Goal: Information Seeking & Learning: Learn about a topic

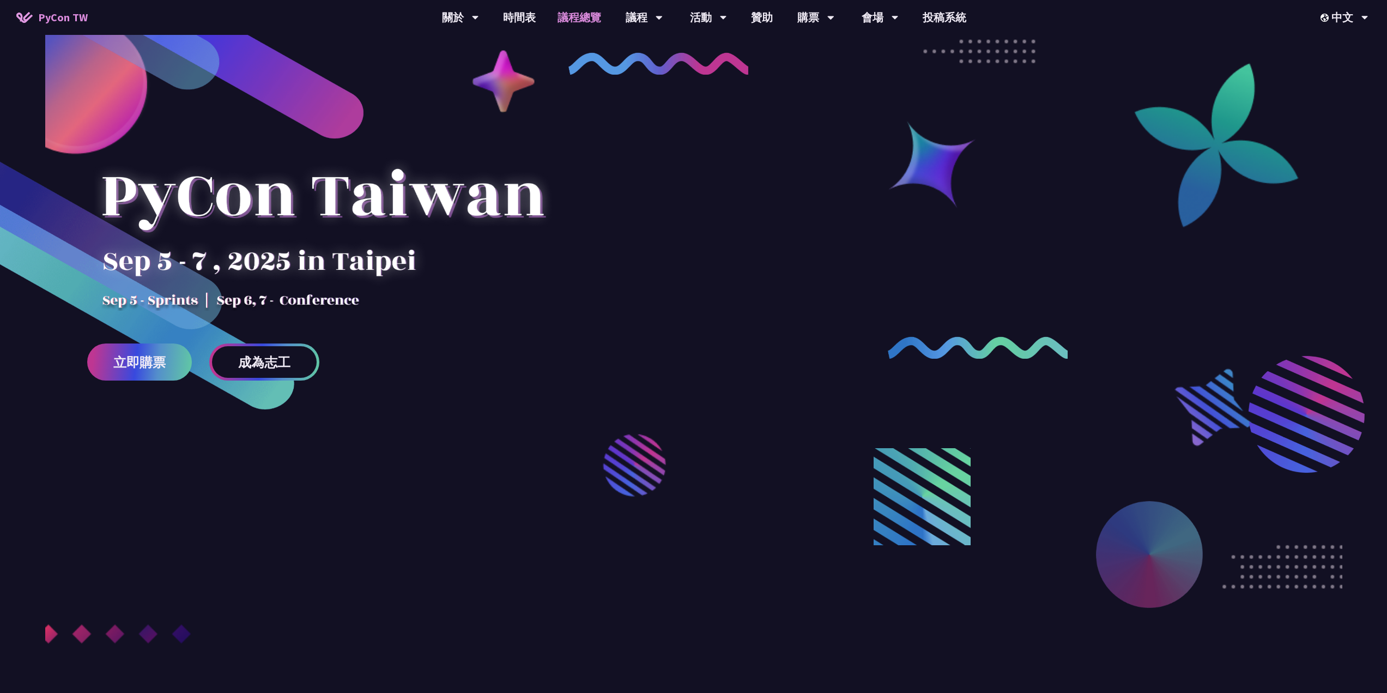
click at [564, 18] on link "議程總覽" at bounding box center [579, 17] width 65 height 35
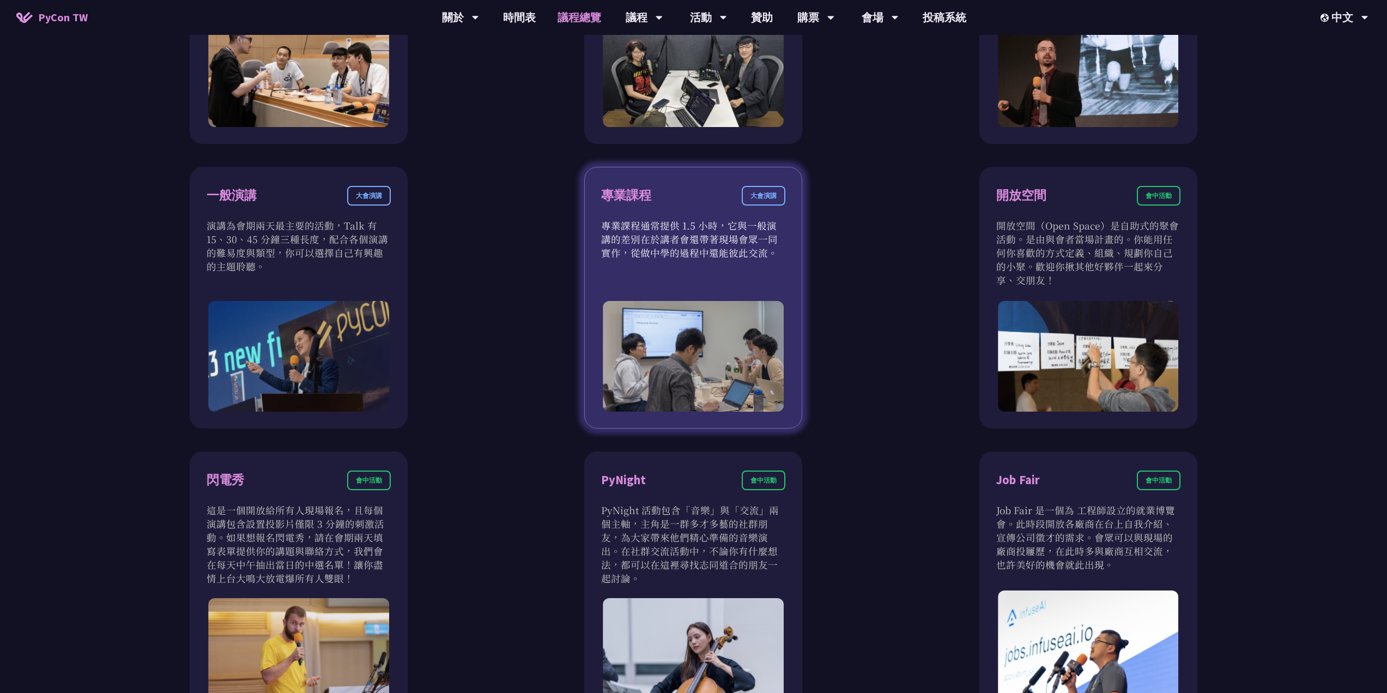
scroll to position [926, 0]
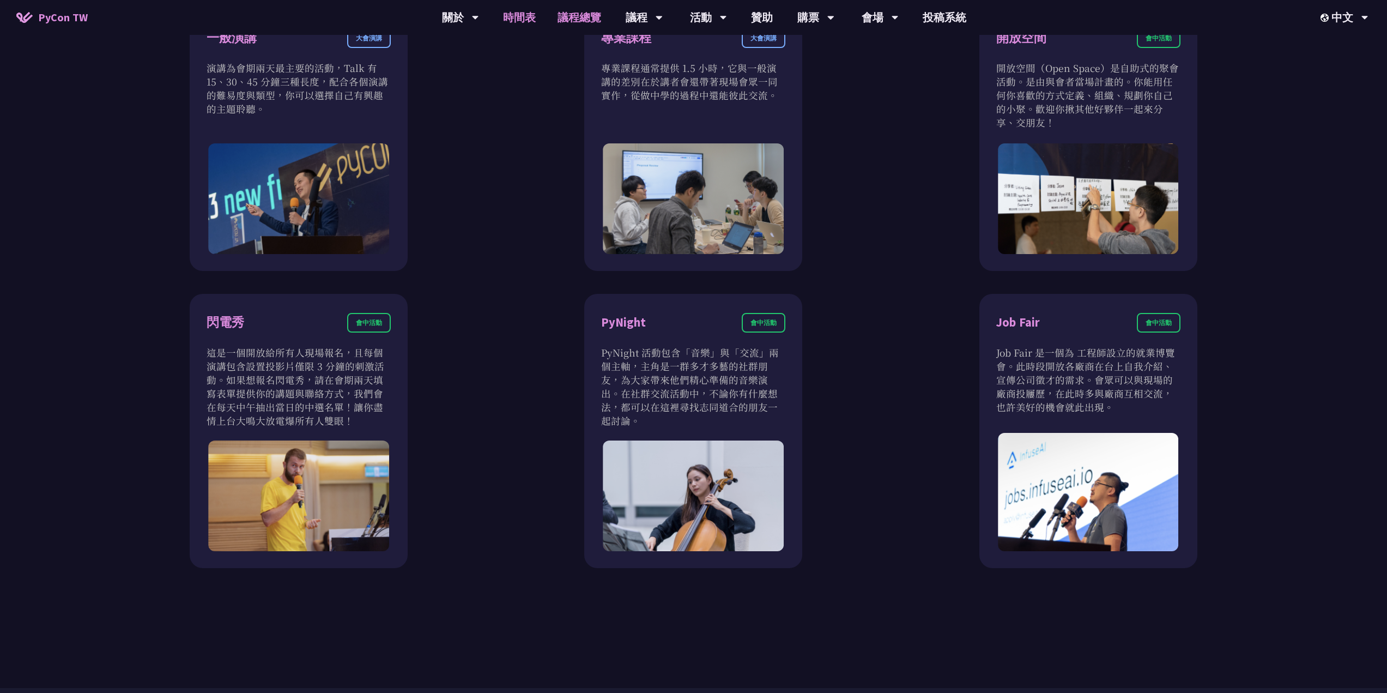
click at [516, 12] on link "時間表" at bounding box center [519, 17] width 54 height 35
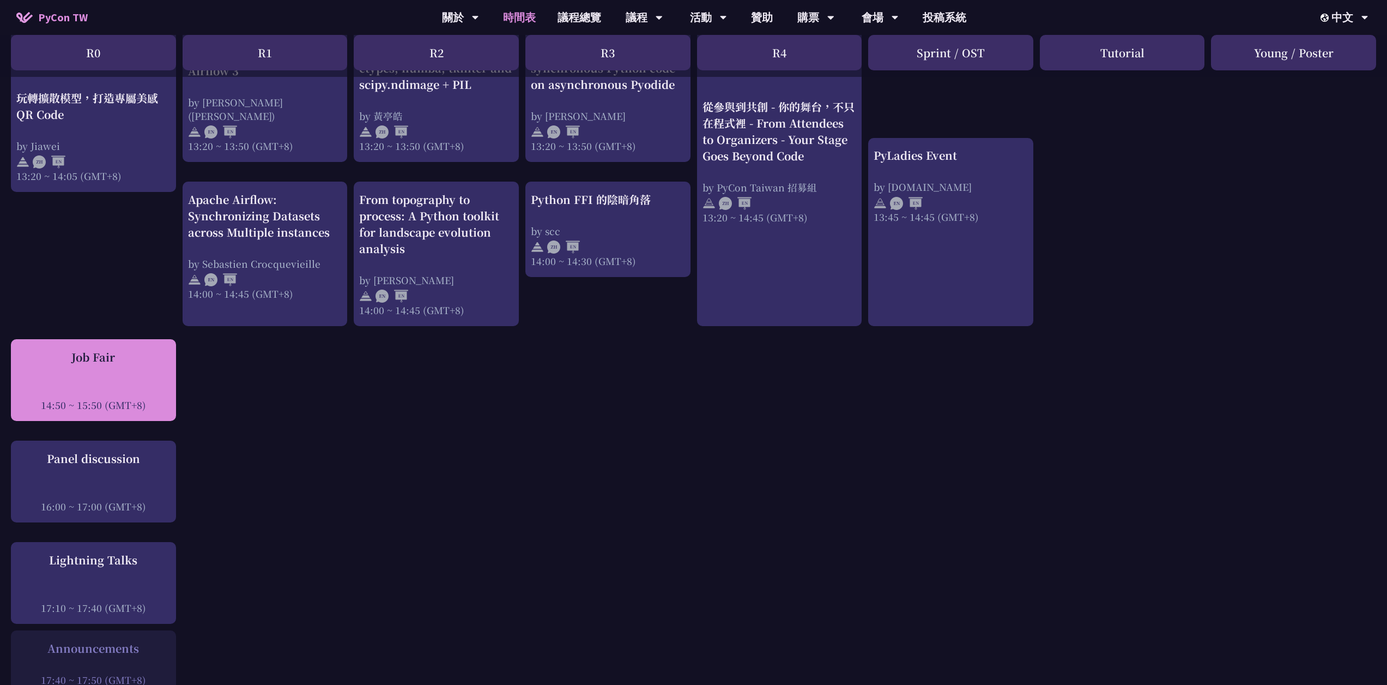
click at [106, 355] on div "Job Fair 14:50 ~ 15:50 (GMT+8)" at bounding box center [93, 380] width 154 height 63
click at [106, 339] on div "Job Fair 14:50 ~ 15:50 (GMT+8)" at bounding box center [93, 380] width 165 height 82
click at [107, 349] on div "Job Fair" at bounding box center [93, 357] width 154 height 16
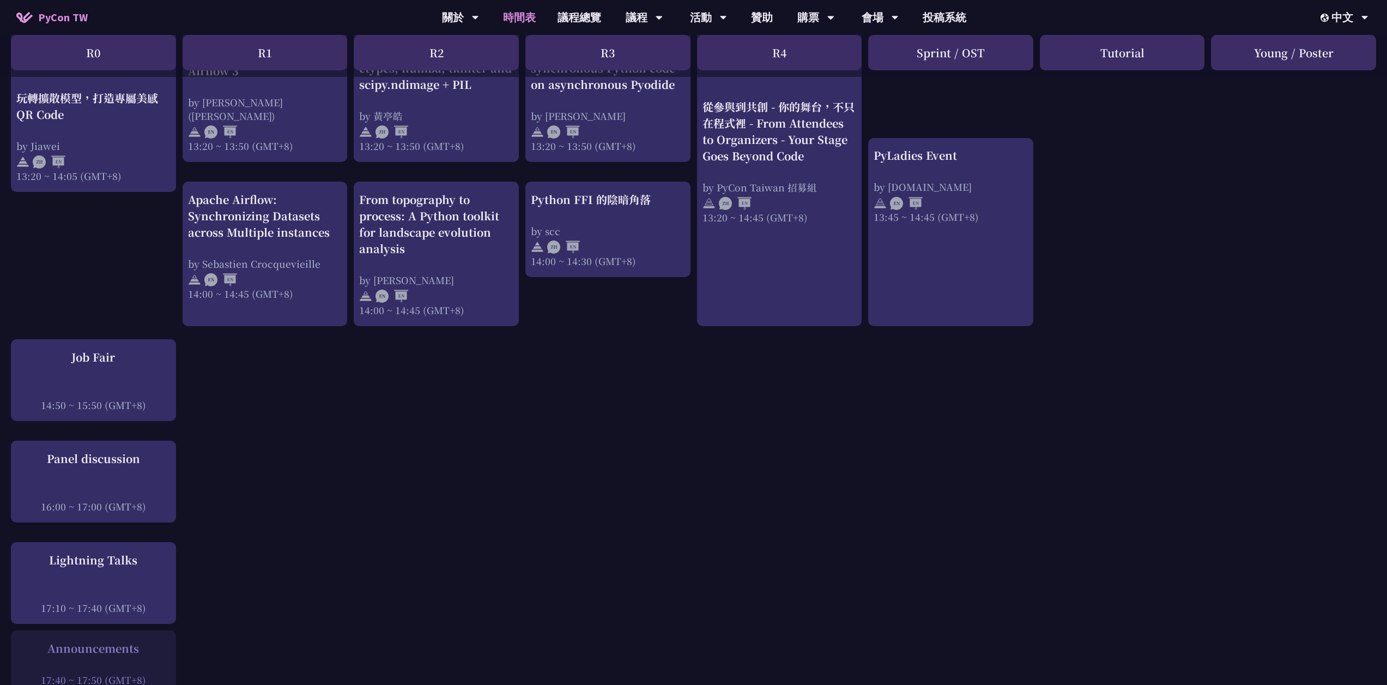
copy div "Job Fair"
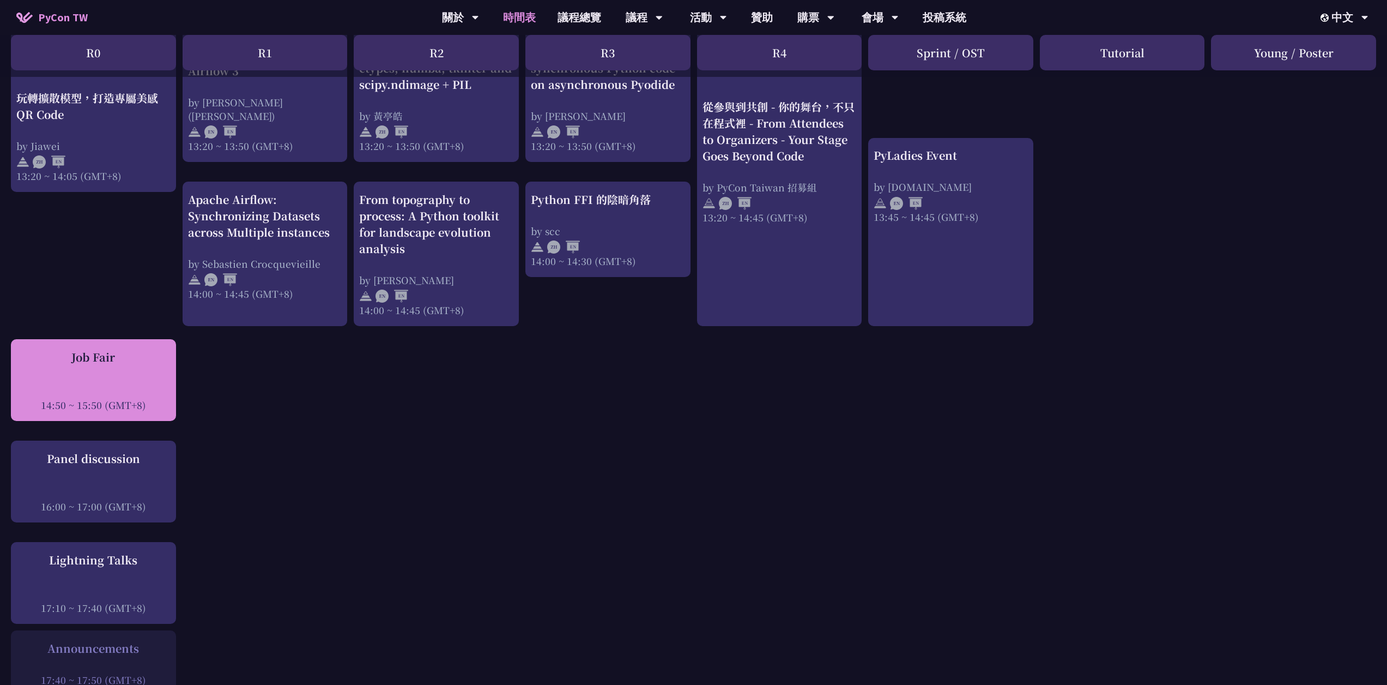
click at [126, 360] on div "Job Fair 14:50 ~ 15:50 (GMT+8)" at bounding box center [93, 380] width 154 height 63
click at [132, 359] on div "Job Fair 14:50 ~ 15:50 (GMT+8)" at bounding box center [93, 380] width 154 height 63
click at [134, 359] on div "Job Fair 14:50 ~ 15:50 (GMT+8)" at bounding box center [93, 380] width 154 height 63
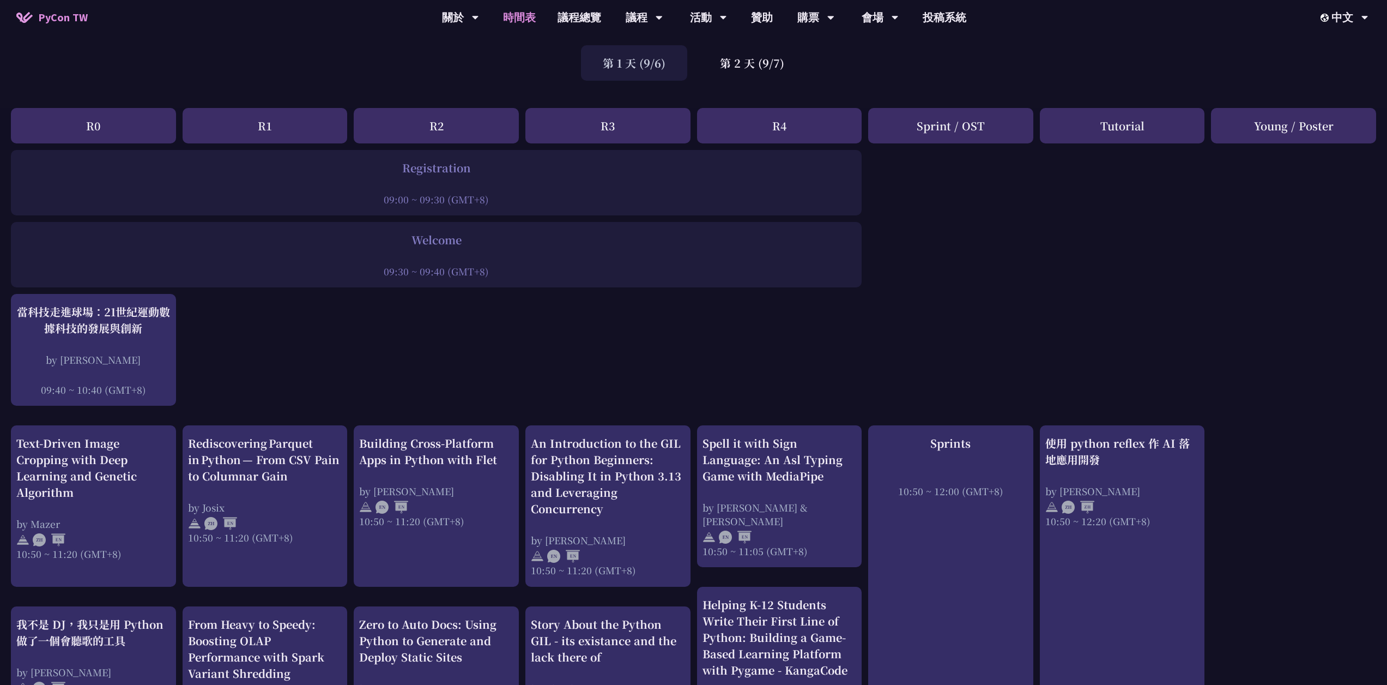
scroll to position [0, 8]
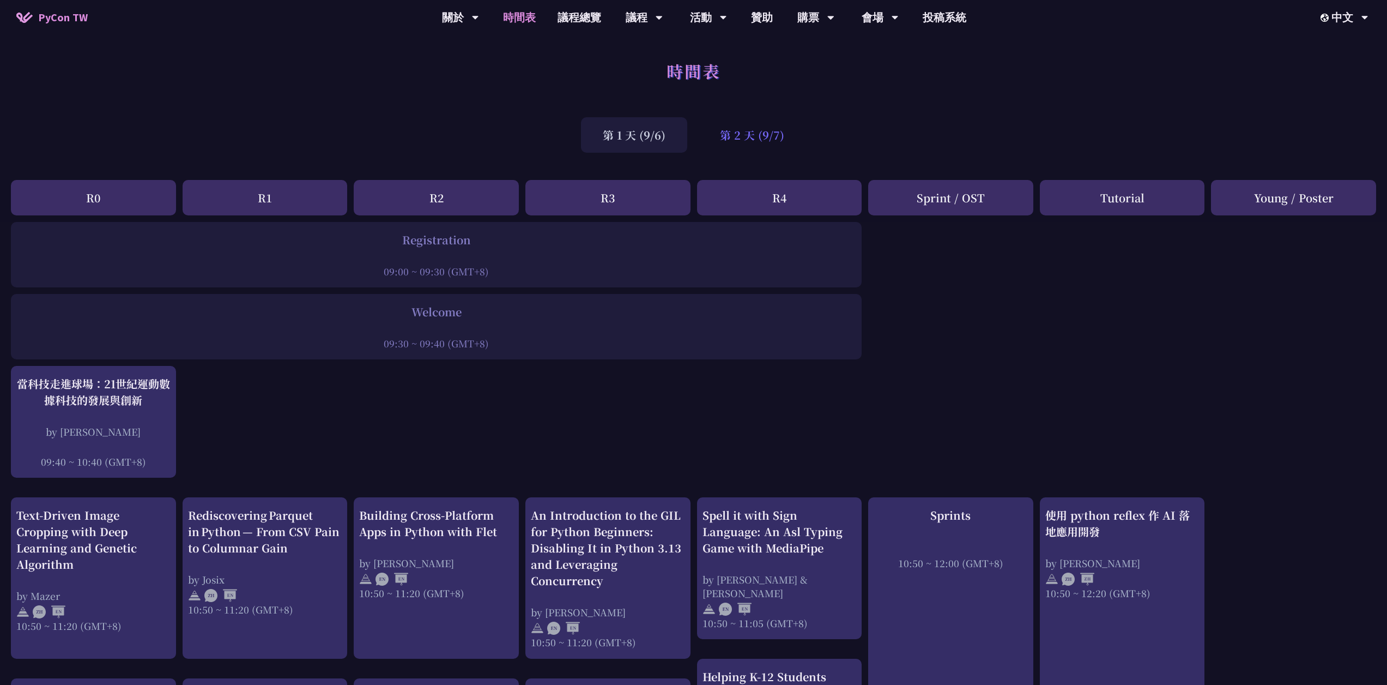
drag, startPoint x: 728, startPoint y: 136, endPoint x: 722, endPoint y: 137, distance: 6.0
click at [728, 136] on div "第 2 天 (9/7)" at bounding box center [752, 134] width 108 height 35
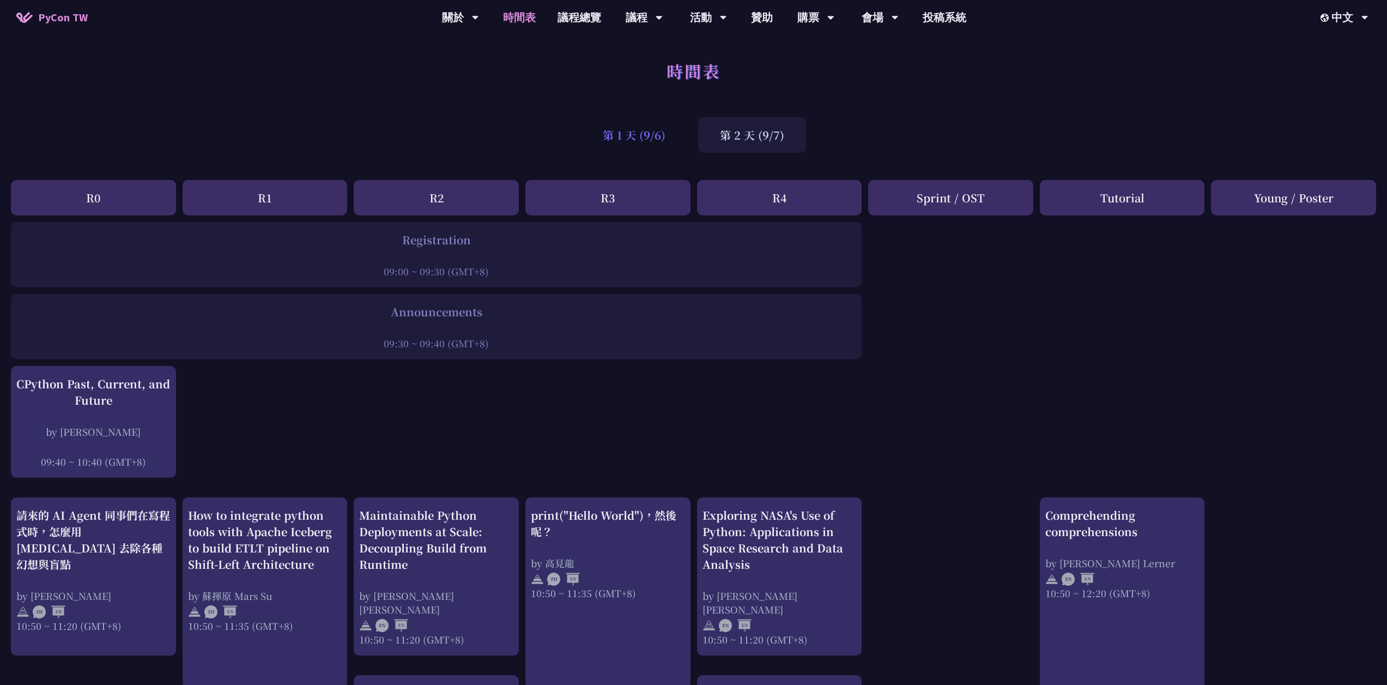
click at [632, 140] on div "第 1 天 (9/6)" at bounding box center [634, 134] width 106 height 35
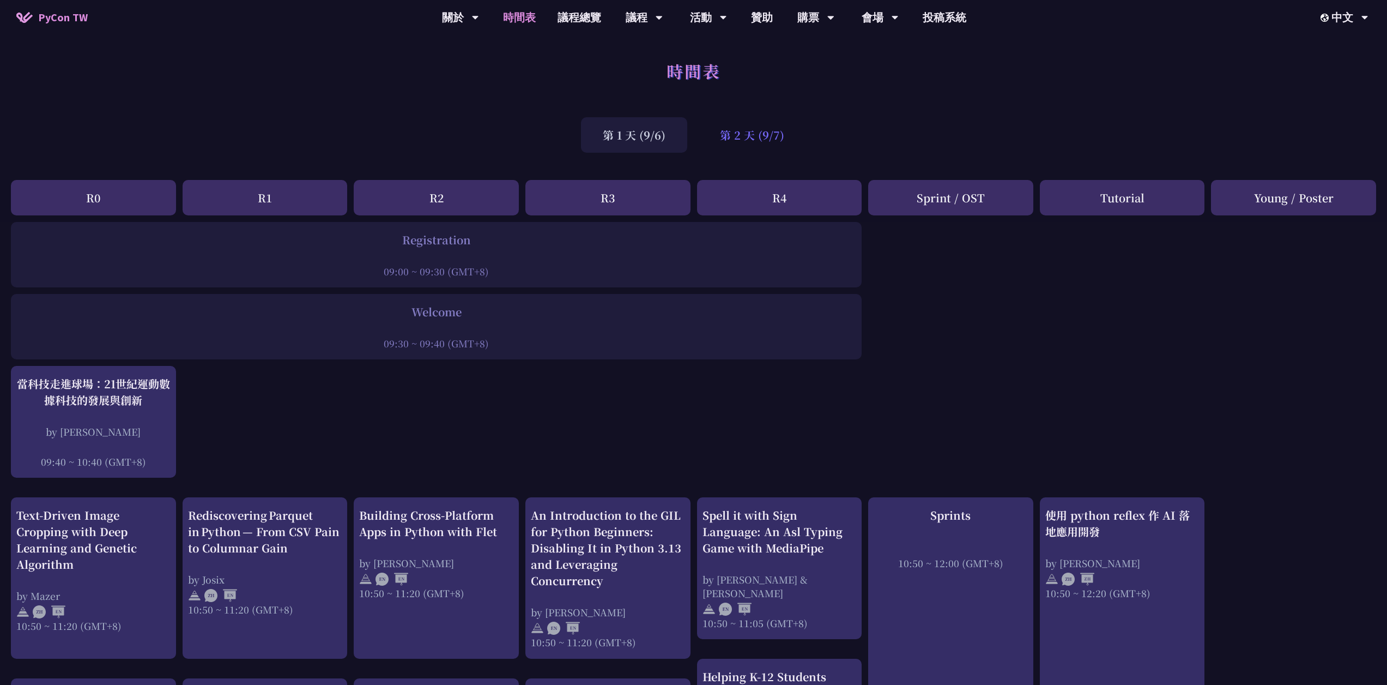
click at [729, 137] on div "第 2 天 (9/7)" at bounding box center [752, 134] width 108 height 35
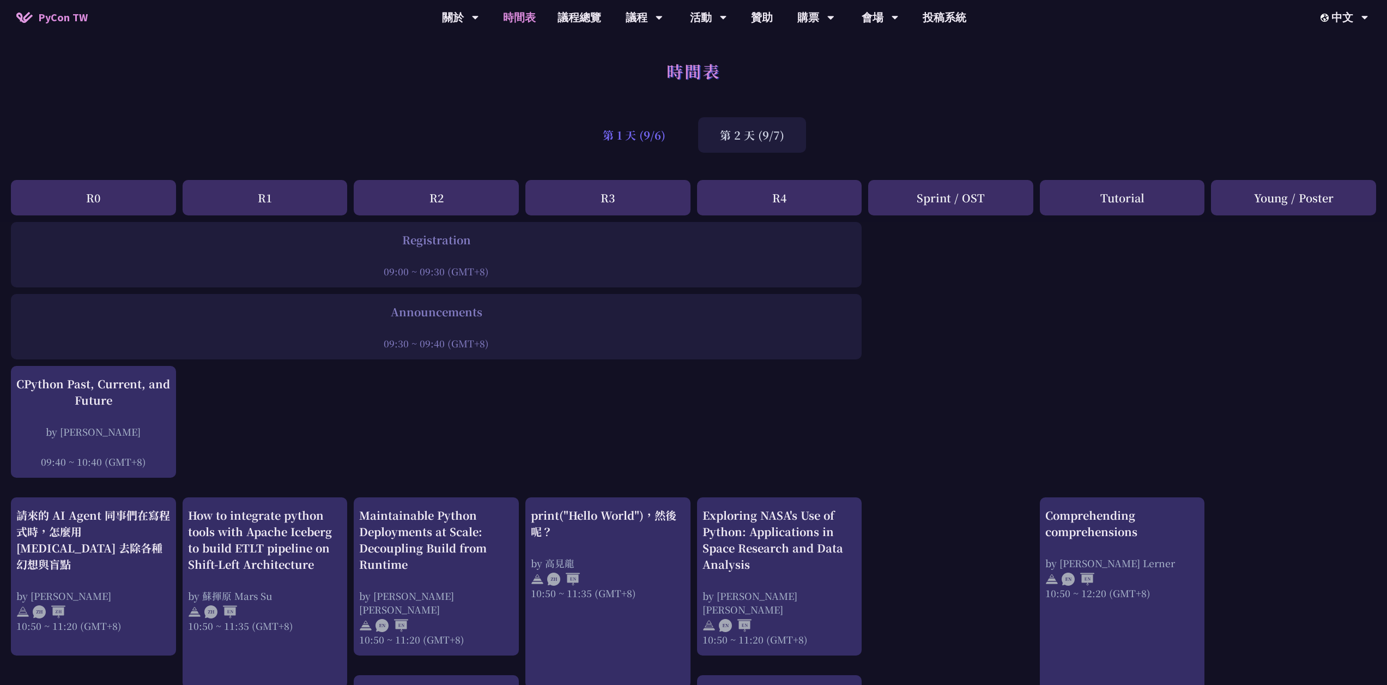
click at [649, 127] on div "第 1 天 (9/6)" at bounding box center [634, 134] width 106 height 35
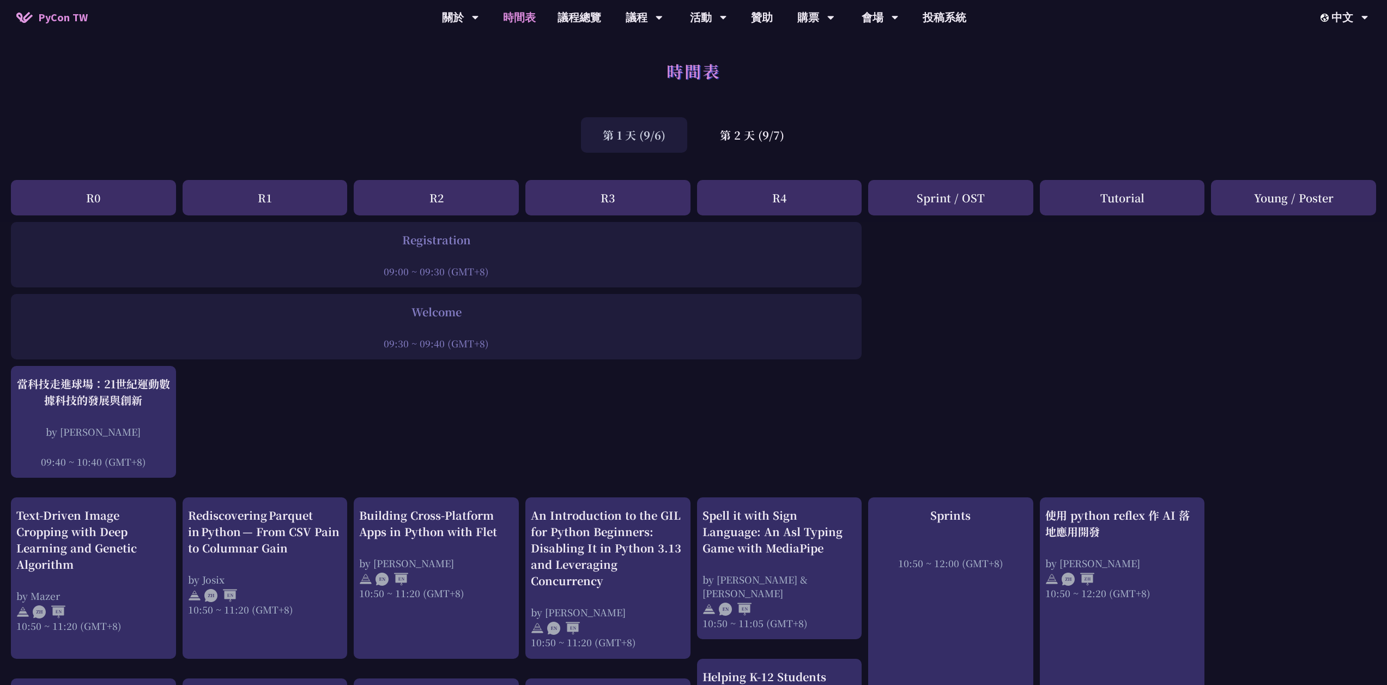
click at [649, 139] on div "第 1 天 (9/6)" at bounding box center [634, 134] width 106 height 35
click at [737, 140] on div "第 2 天 (9/7)" at bounding box center [752, 134] width 108 height 35
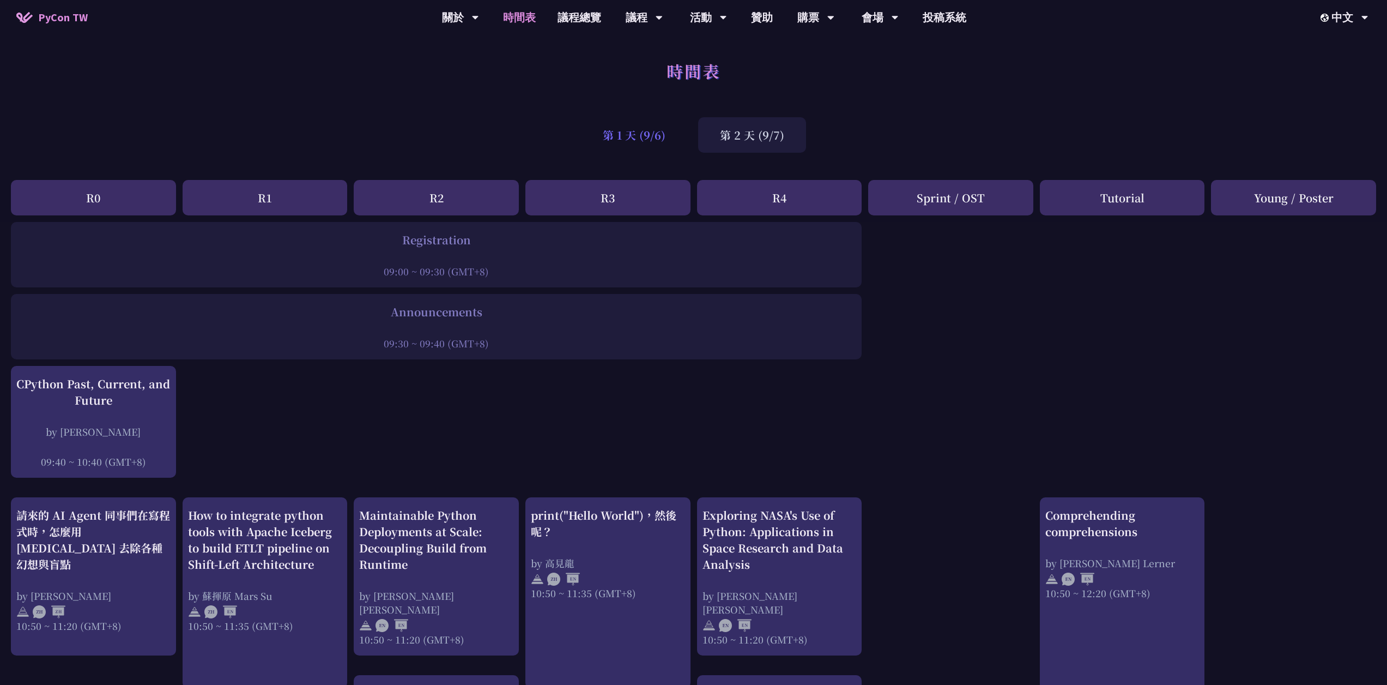
click at [633, 119] on div "第 1 天 (9/6)" at bounding box center [634, 134] width 106 height 35
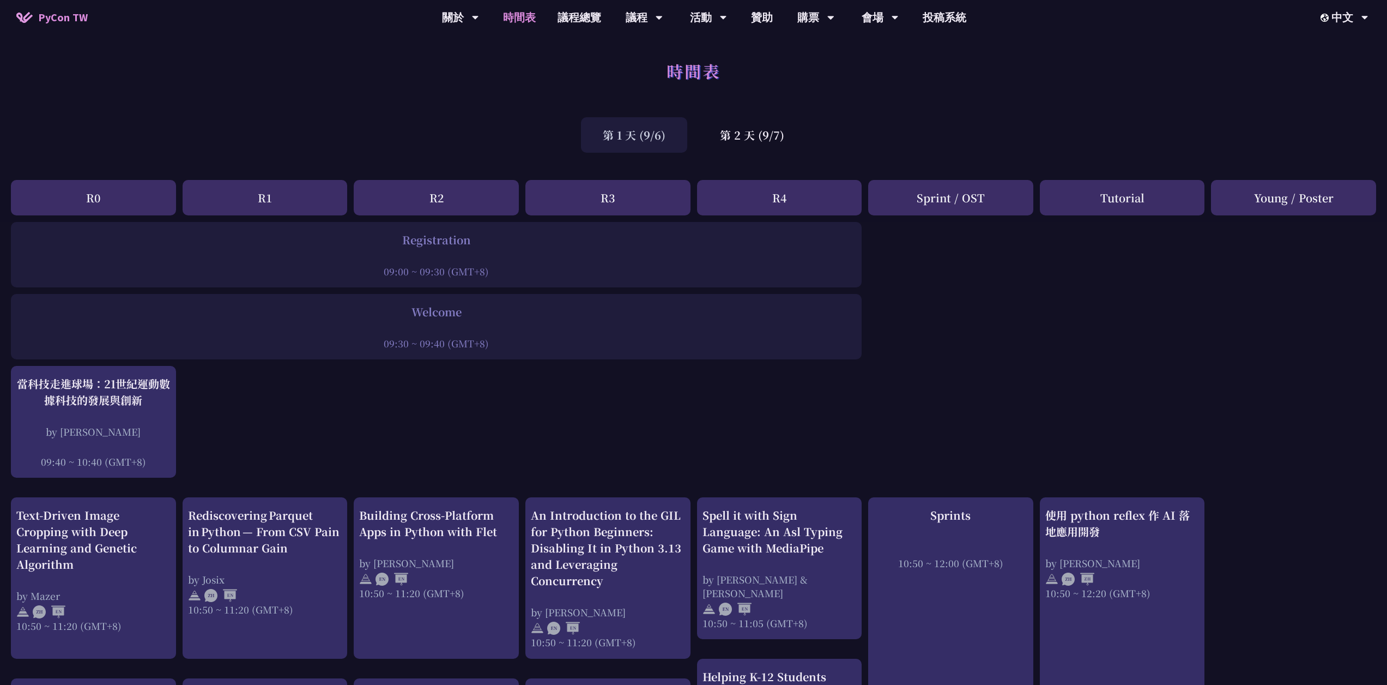
click at [525, 20] on link "時間表" at bounding box center [519, 17] width 54 height 35
click at [483, 56] on link "PyCon [GEOGRAPHIC_DATA]" at bounding box center [460, 51] width 105 height 26
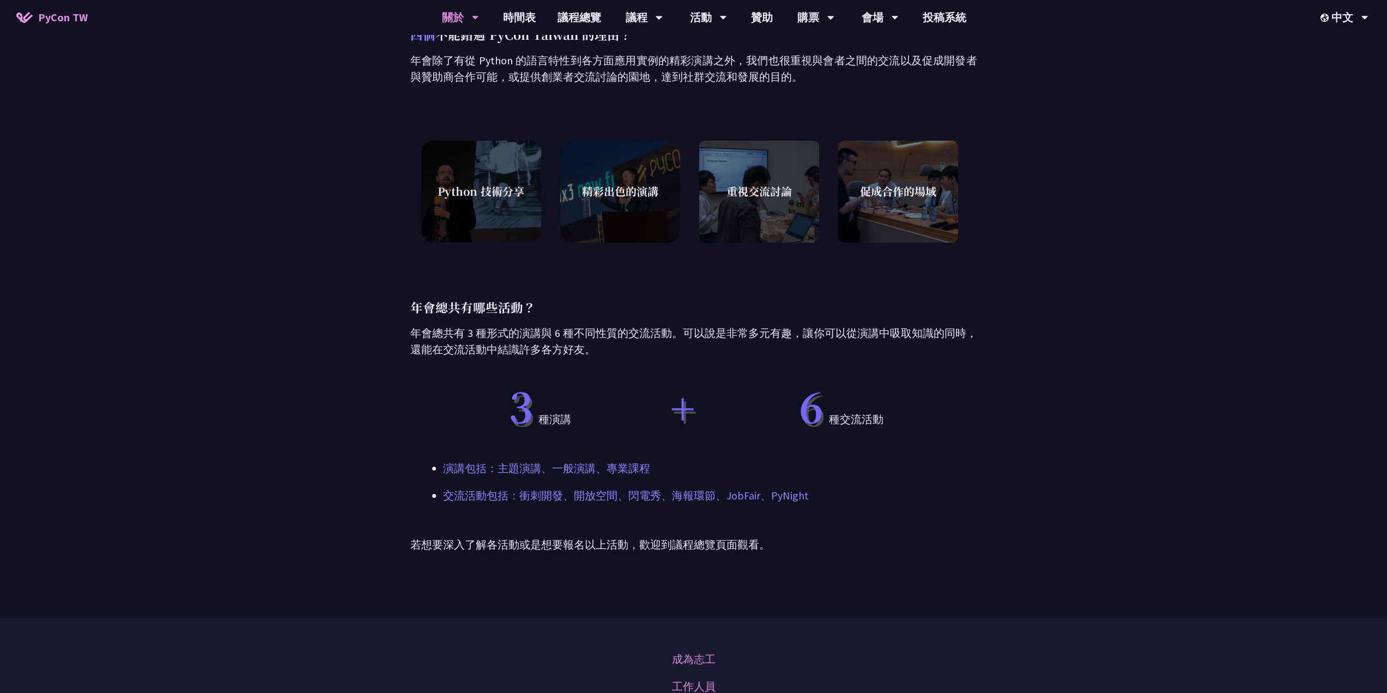
scroll to position [654, 0]
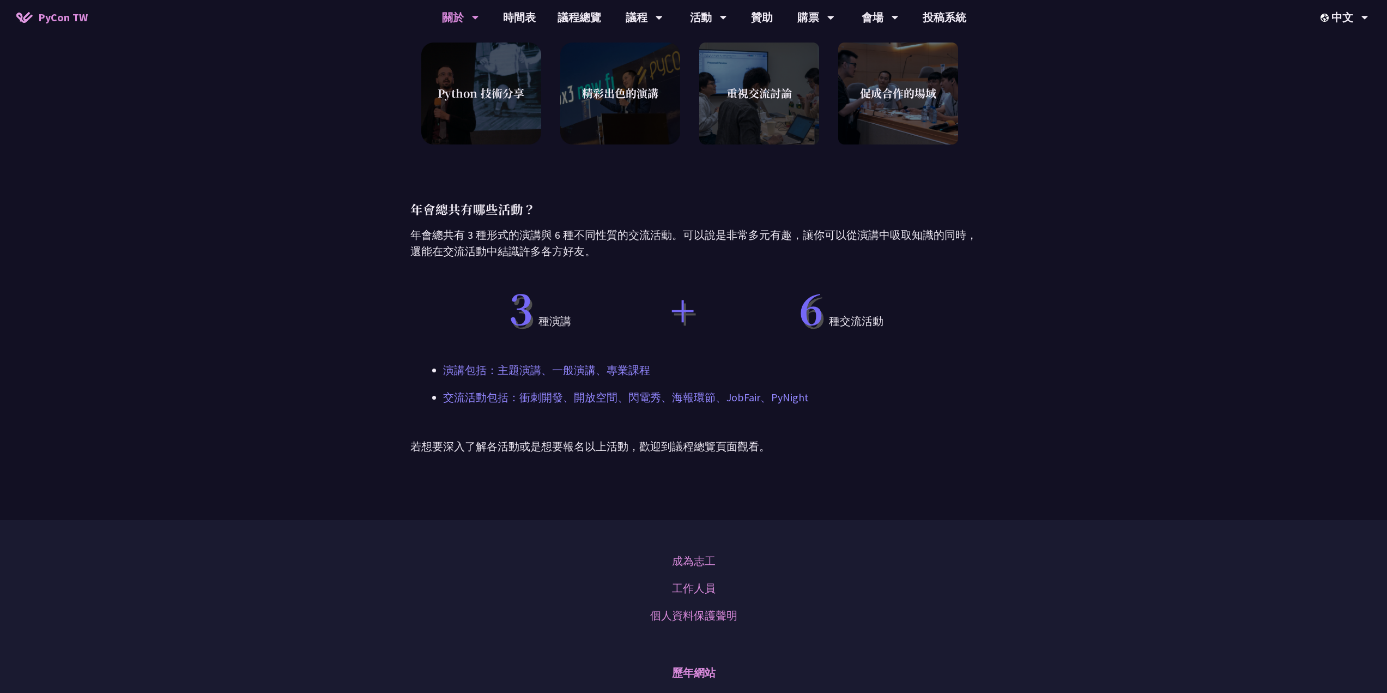
click at [821, 305] on span "6" at bounding box center [811, 307] width 25 height 58
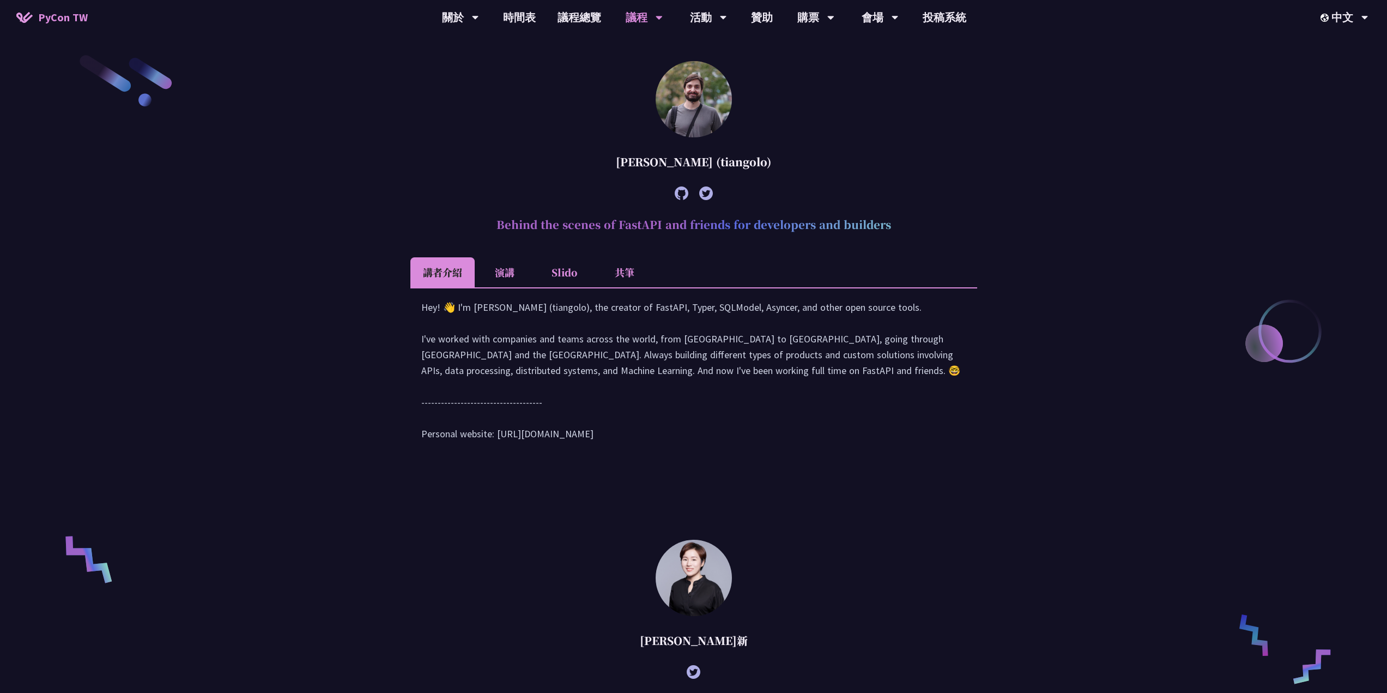
scroll to position [399, 0]
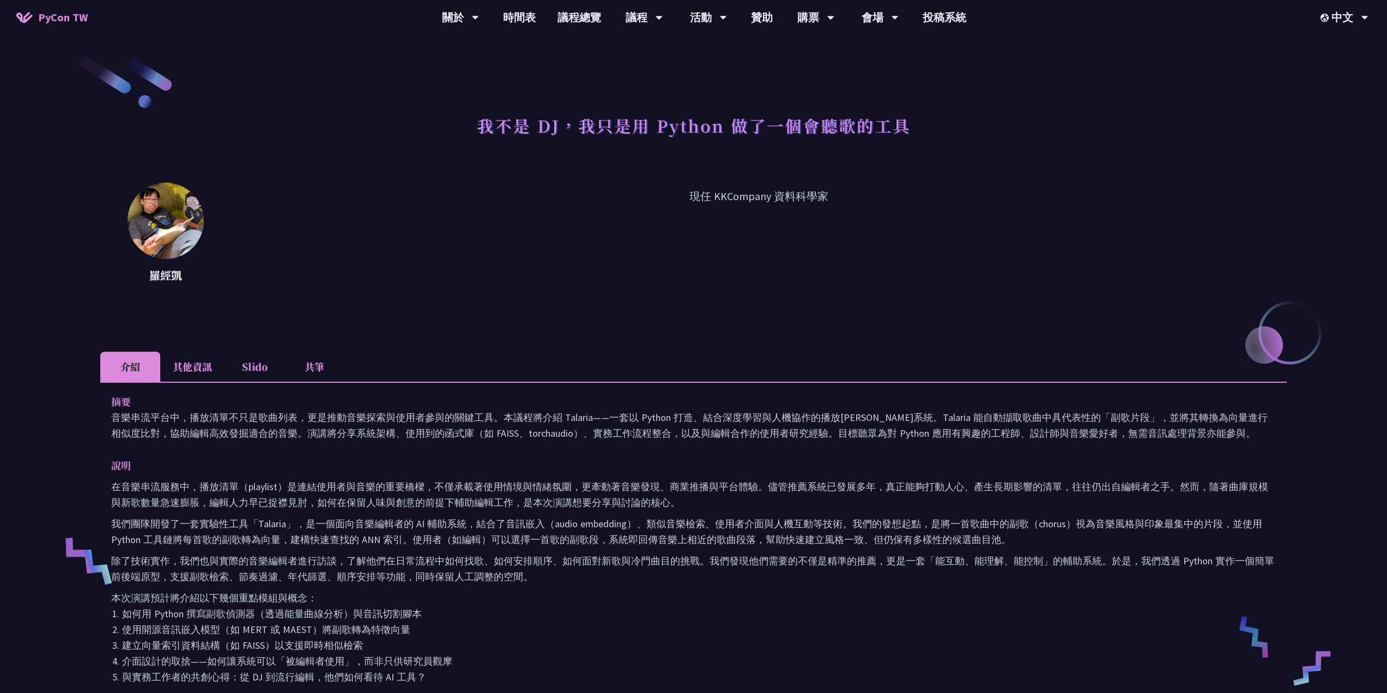
click at [176, 370] on li "其他資訊" at bounding box center [192, 367] width 64 height 30
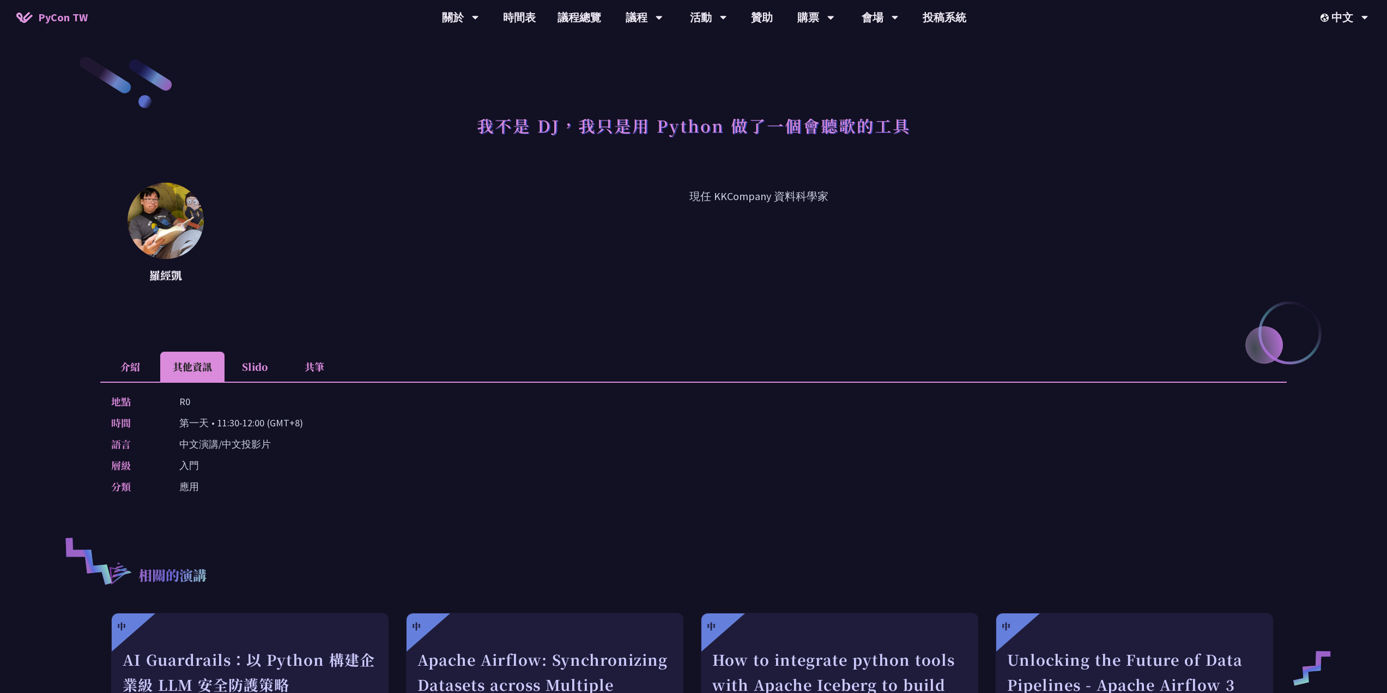
click at [239, 359] on li "Slido" at bounding box center [255, 367] width 60 height 30
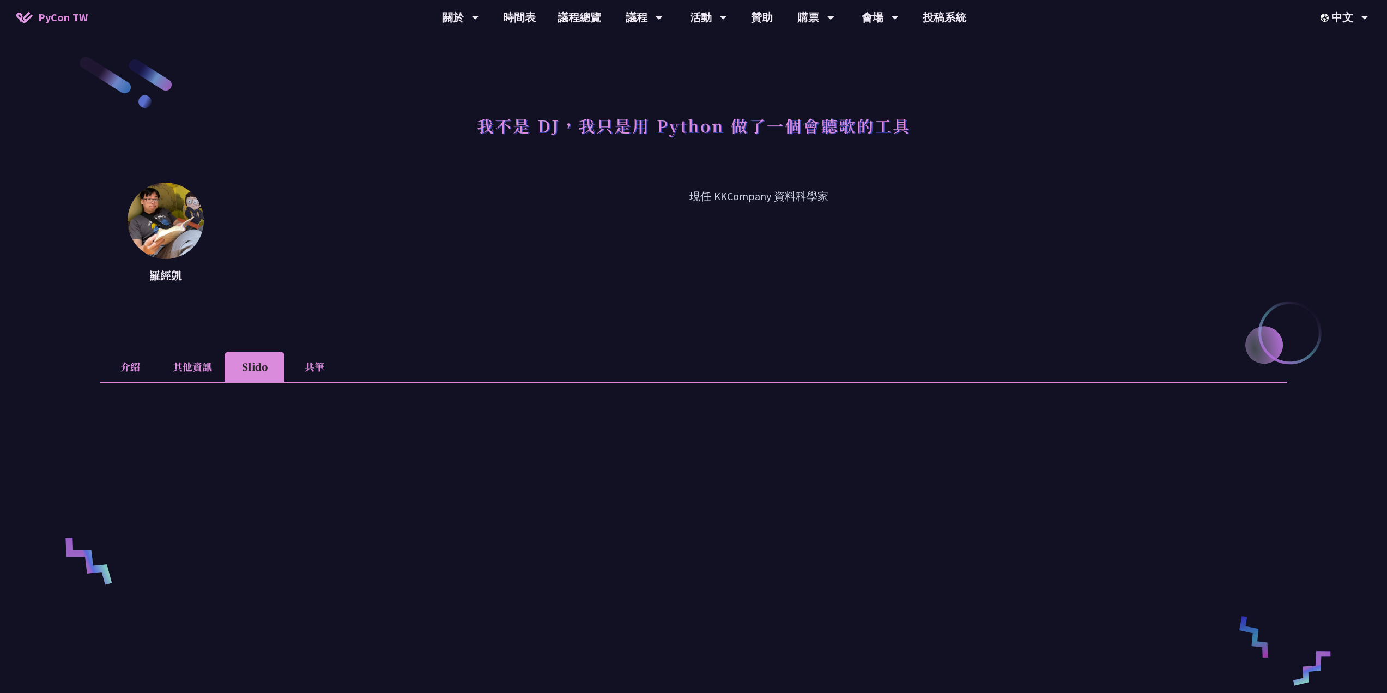
click at [310, 367] on li "共筆" at bounding box center [314, 367] width 60 height 30
click at [166, 370] on li "其他資訊" at bounding box center [192, 367] width 64 height 30
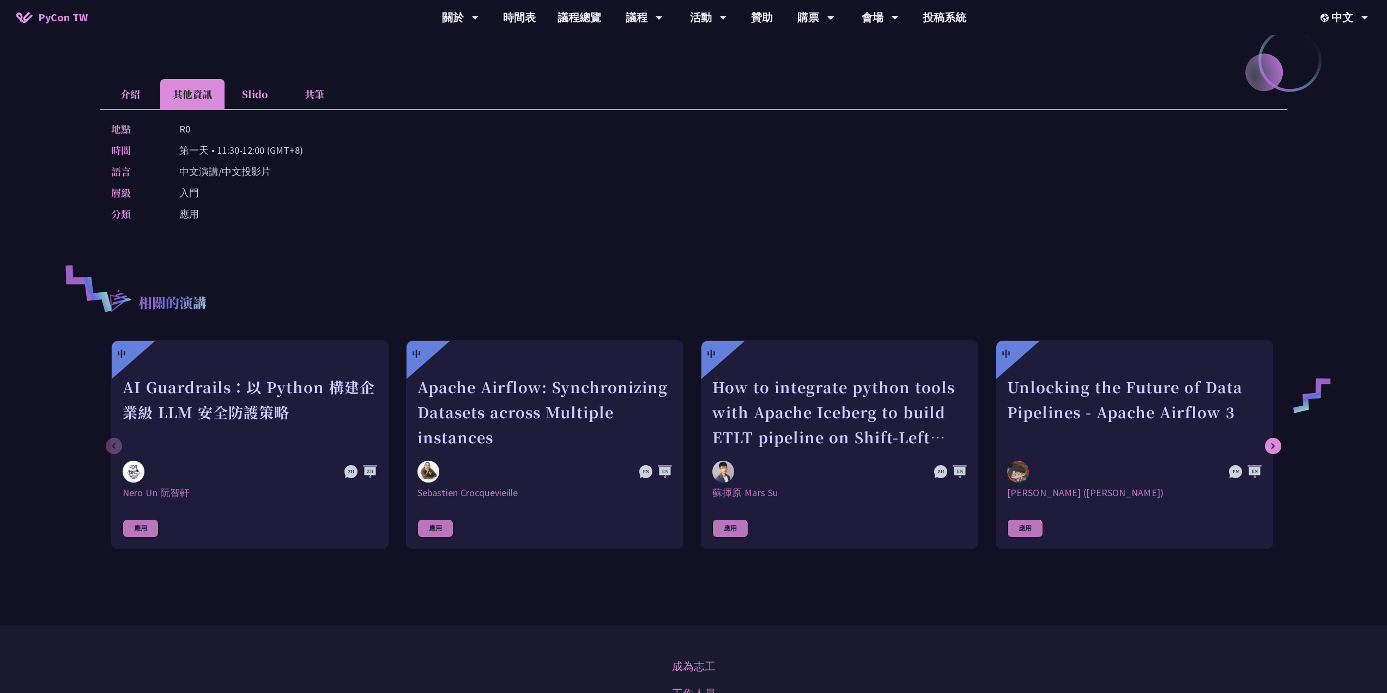
scroll to position [163, 0]
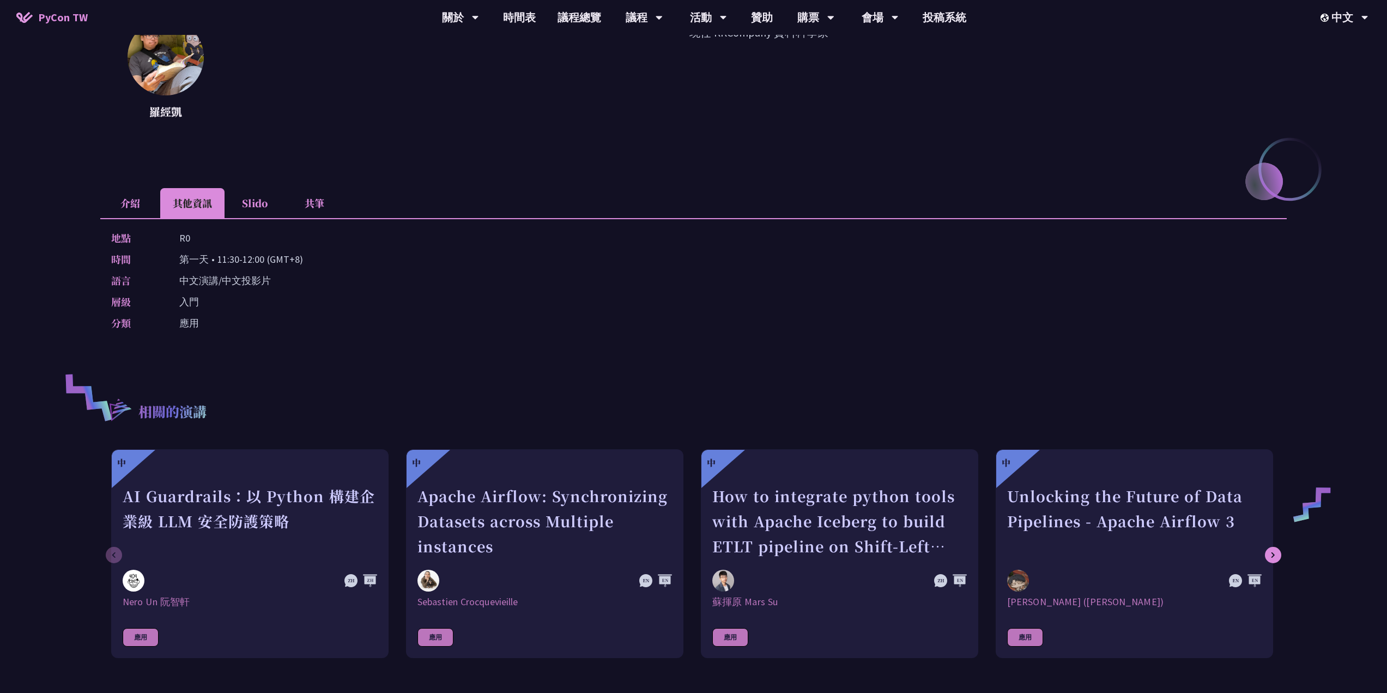
click at [132, 198] on li "介紹" at bounding box center [130, 203] width 60 height 30
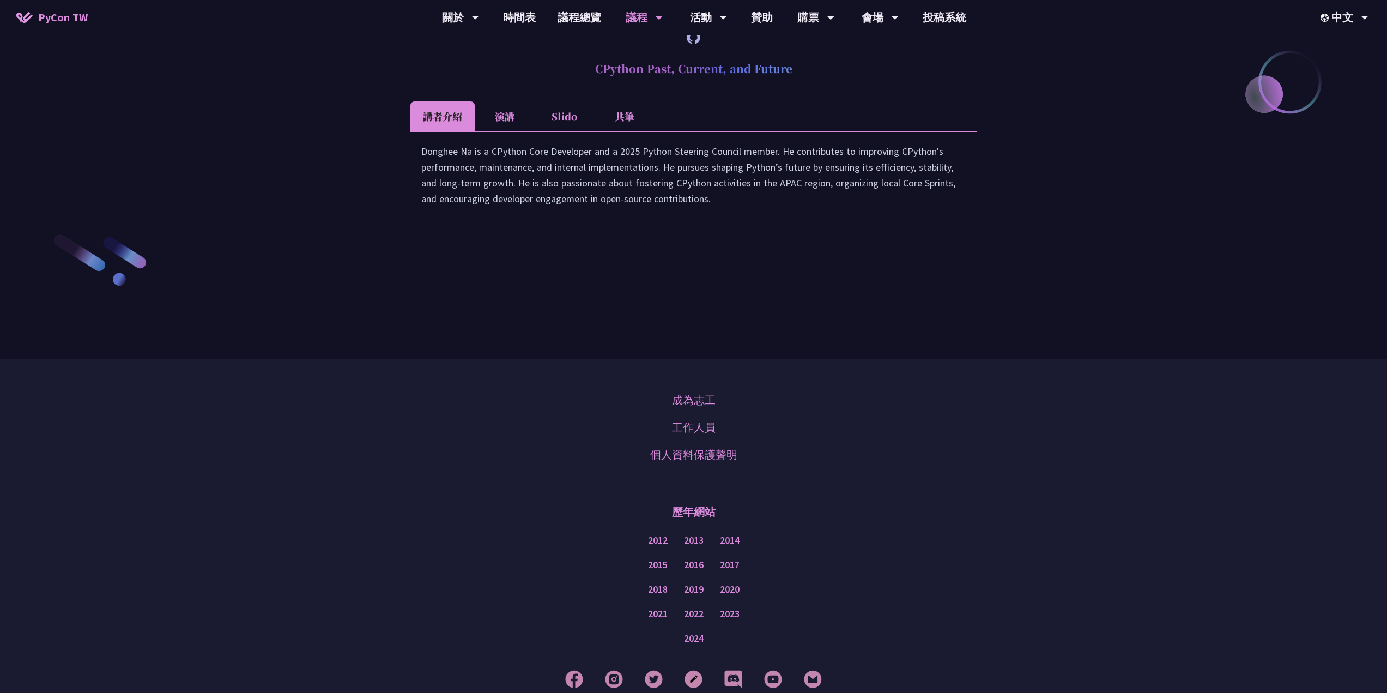
click at [497, 217] on div "Donghee Na is a CPython Core Developer and a 2025 Python Steering Council membe…" at bounding box center [693, 180] width 545 height 74
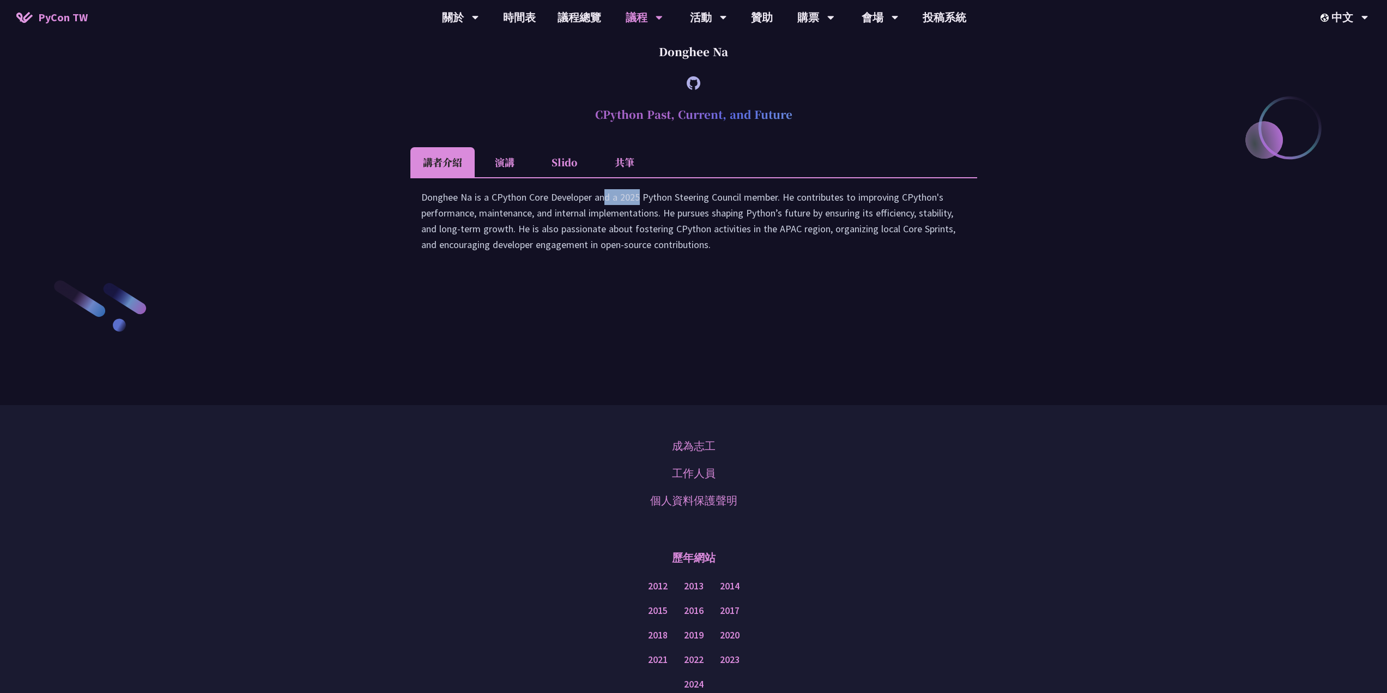
scroll to position [1634, 0]
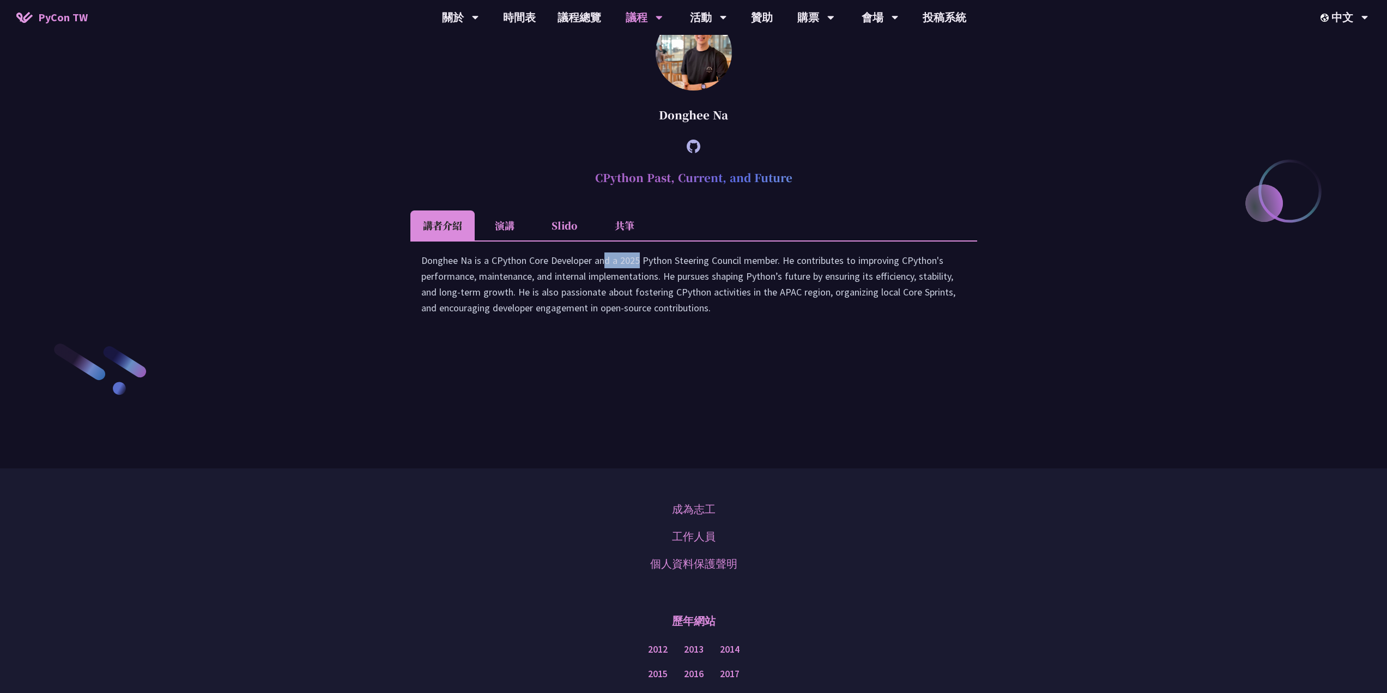
copy div "CPython"
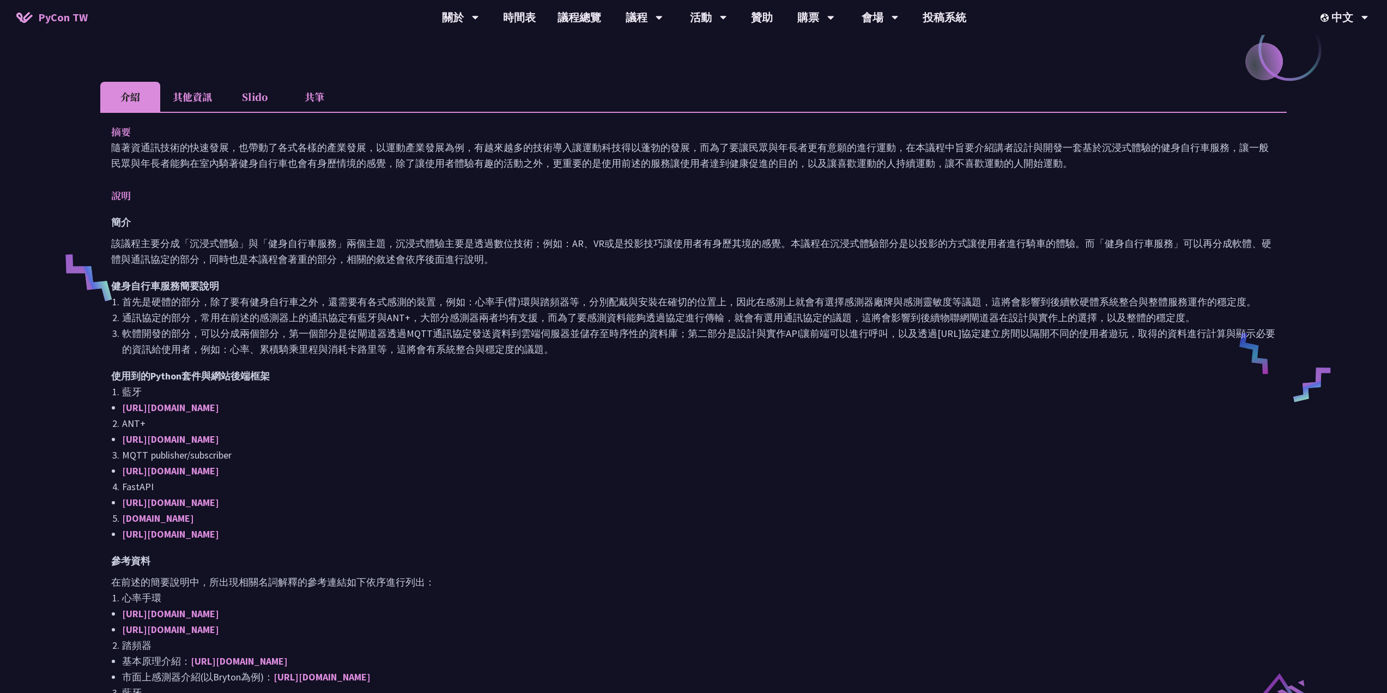
scroll to position [545, 0]
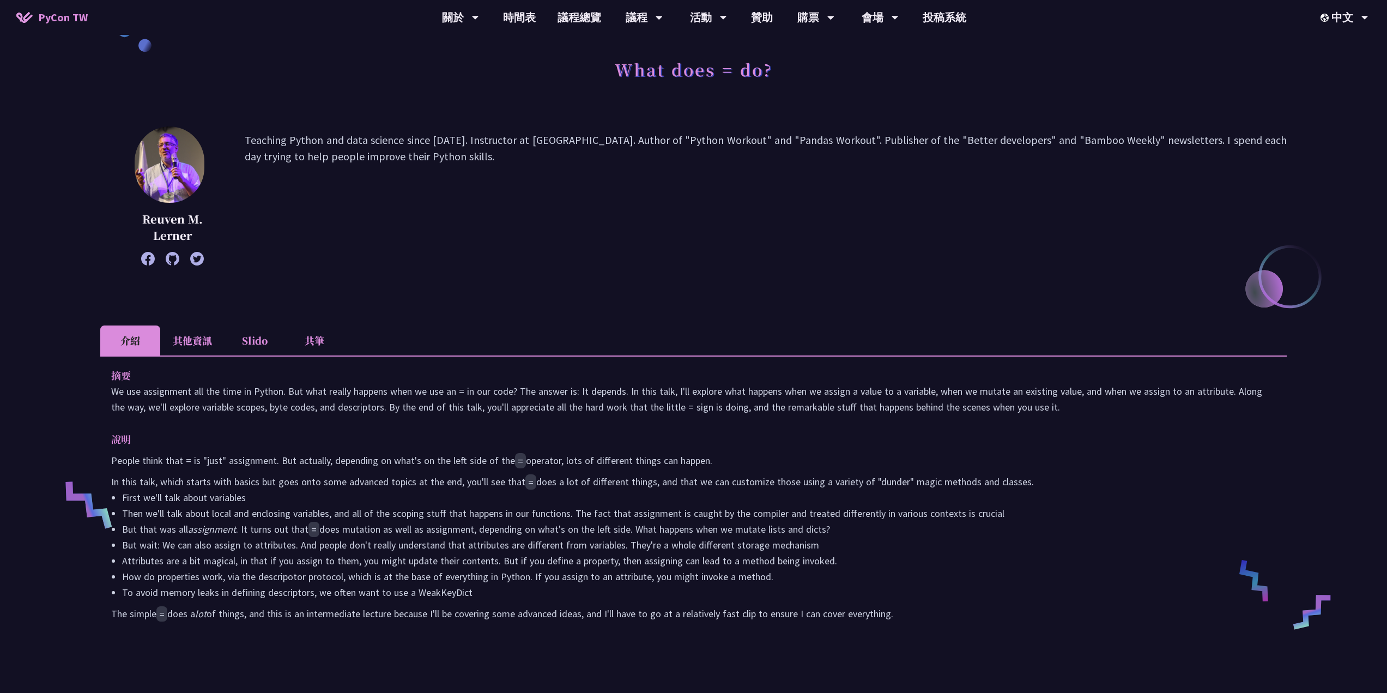
scroll to position [54, 0]
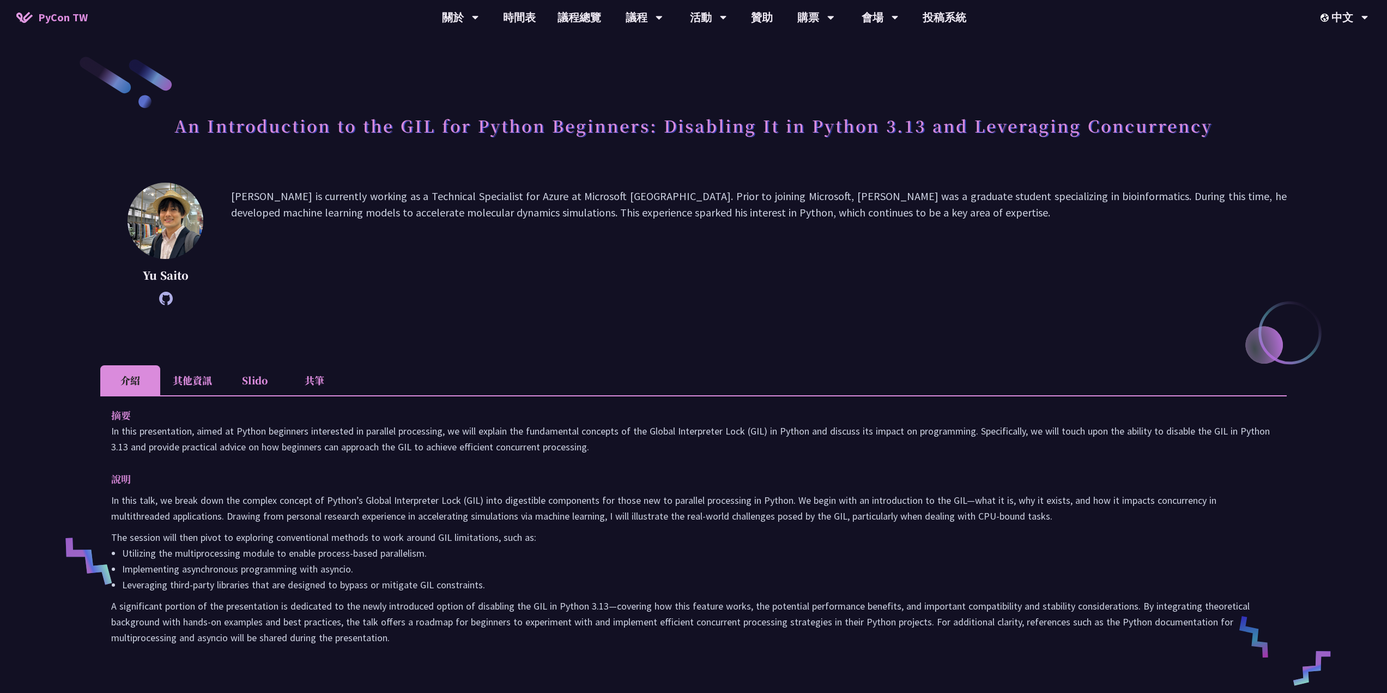
click at [420, 124] on h1 "An Introduction to the GIL for Python Beginners: Disabling It in Python 3.13 an…" at bounding box center [693, 125] width 1038 height 33
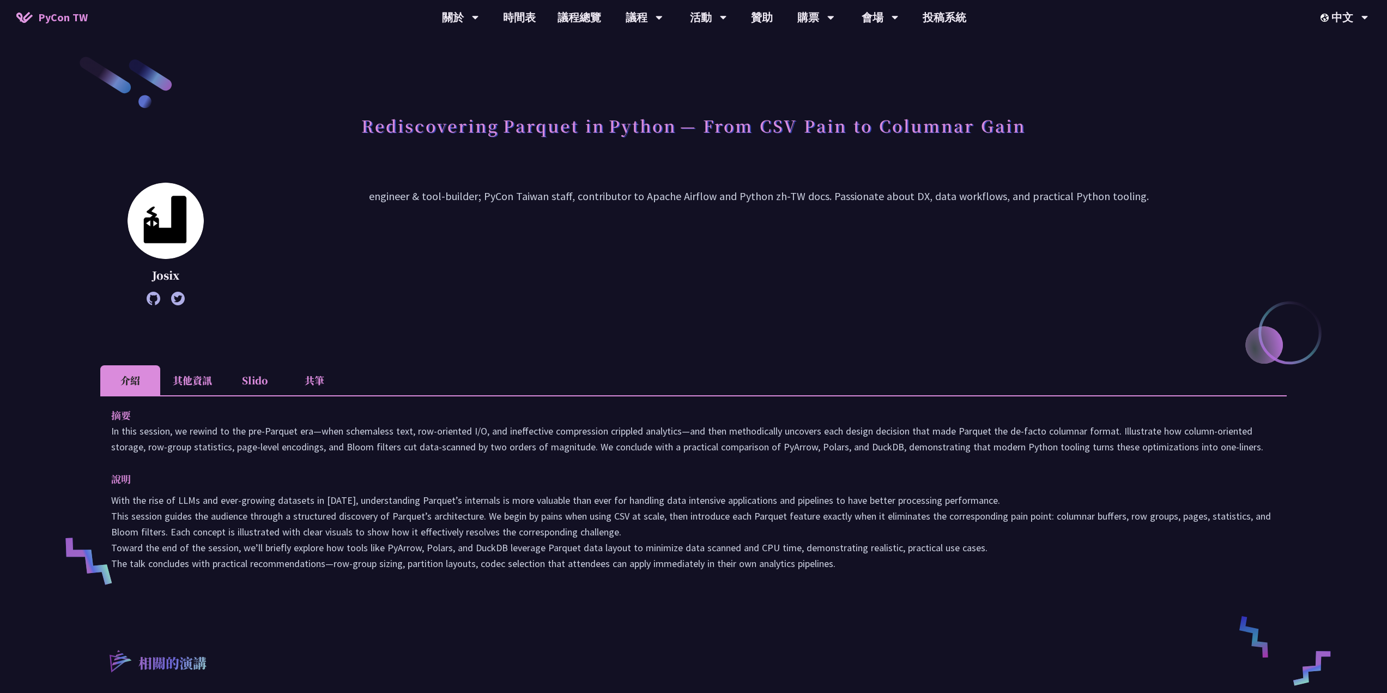
click at [450, 120] on h1 "Rediscovering Parquet in Python — From CSV Pain to Columnar Gain" at bounding box center [693, 125] width 664 height 33
drag, startPoint x: 446, startPoint y: 121, endPoint x: 662, endPoint y: 135, distance: 216.3
click at [662, 135] on h1 "Rediscovering Parquet in Python — From CSV Pain to Columnar Gain" at bounding box center [693, 125] width 664 height 33
click at [522, 126] on h1 "Rediscovering Parquet in Python — From CSV Pain to Columnar Gain" at bounding box center [693, 125] width 664 height 33
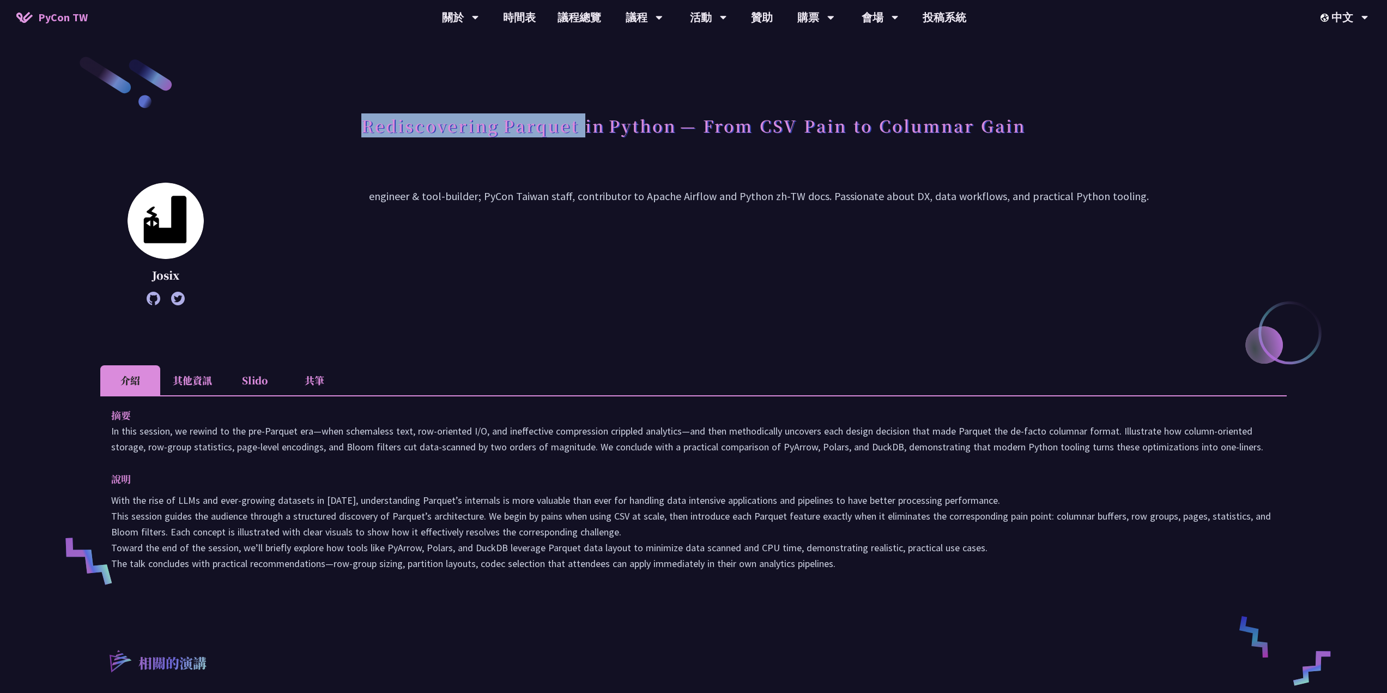
click at [522, 126] on h1 "Rediscovering Parquet in Python — From CSV Pain to Columnar Gain" at bounding box center [693, 125] width 664 height 33
drag, startPoint x: 544, startPoint y: 122, endPoint x: 558, endPoint y: 126, distance: 14.1
click at [543, 122] on h1 "Rediscovering Parquet in Python — From CSV Pain to Columnar Gain" at bounding box center [693, 125] width 664 height 33
click at [596, 73] on div "Rediscovering Parquet in Python — From CSV Pain to Columnar Gain Josix engineer…" at bounding box center [693, 492] width 1186 height 876
drag, startPoint x: 578, startPoint y: 129, endPoint x: 506, endPoint y: 121, distance: 72.3
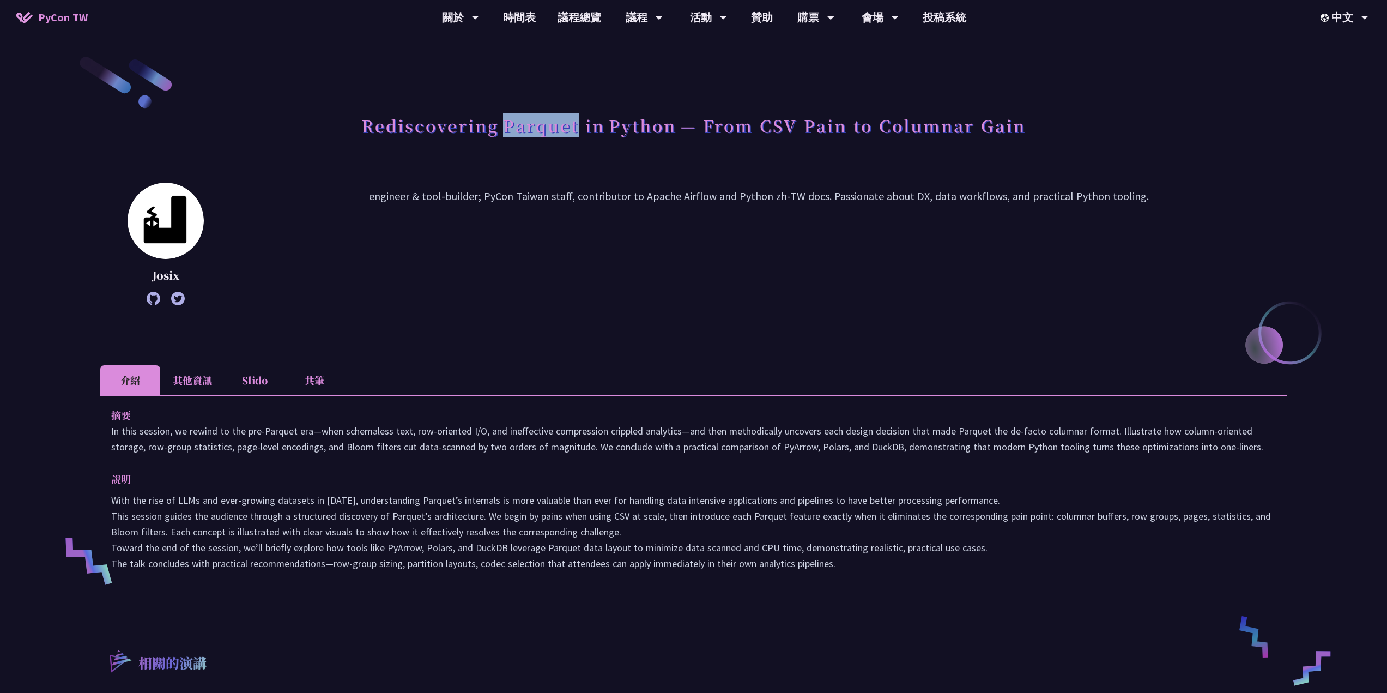
click at [506, 121] on h1 "Rediscovering Parquet in Python — From CSV Pain to Columnar Gain" at bounding box center [693, 125] width 664 height 33
click at [919, 167] on div "Rediscovering Parquet in Python — From CSV Pain to Columnar Gain Josix engineer…" at bounding box center [693, 492] width 1186 height 876
